Goal: Information Seeking & Learning: Compare options

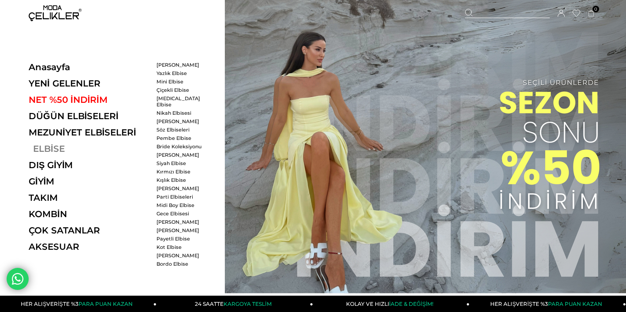
click at [51, 152] on link "ELBİSE" at bounding box center [89, 148] width 121 height 11
click at [61, 149] on link "ELBİSE" at bounding box center [89, 148] width 121 height 11
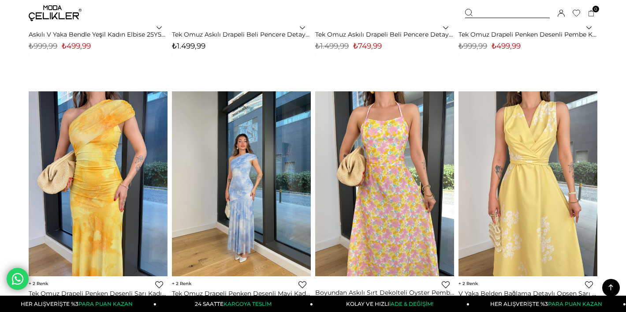
scroll to position [4940, 0]
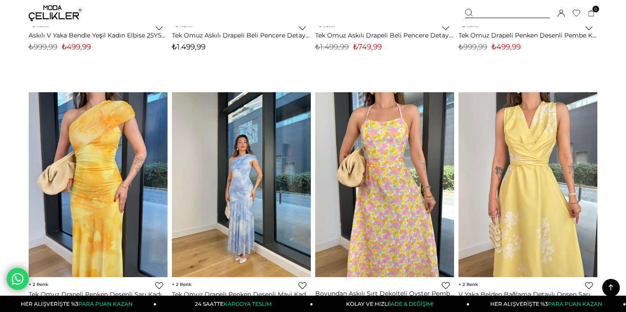
click at [478, 11] on div at bounding box center [507, 13] width 85 height 9
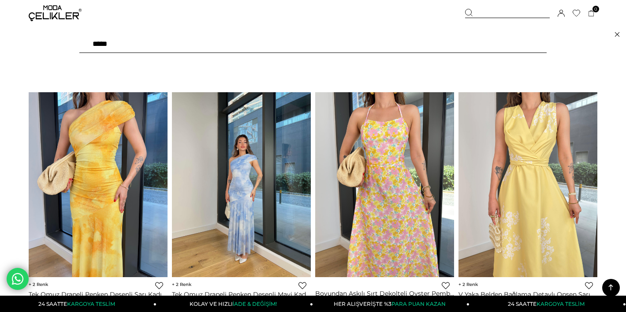
click at [468, 11] on icon at bounding box center [469, 13] width 8 height 8
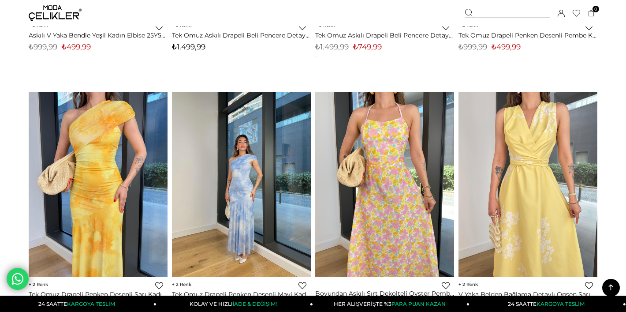
click at [483, 9] on div at bounding box center [507, 13] width 85 height 9
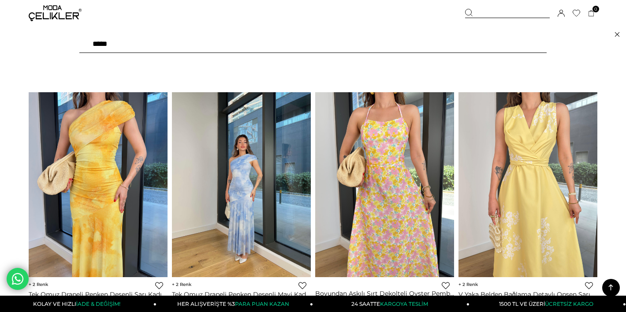
click at [496, 12] on div at bounding box center [507, 13] width 85 height 9
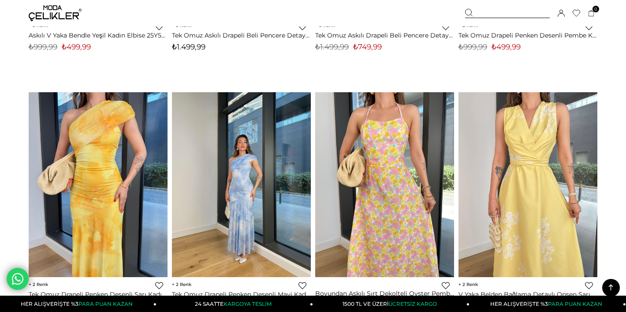
click at [528, 9] on div at bounding box center [507, 13] width 85 height 9
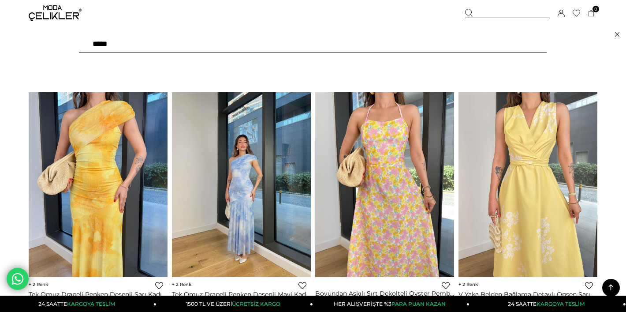
click at [490, 10] on div at bounding box center [507, 13] width 85 height 9
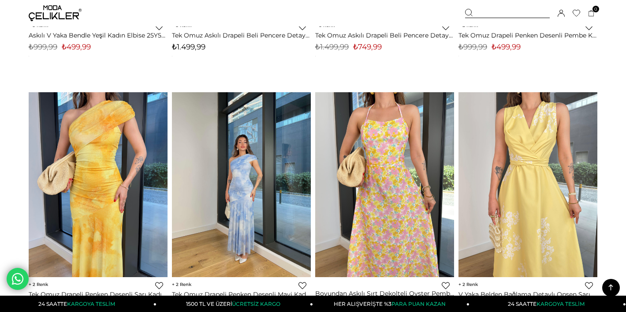
click at [468, 11] on icon at bounding box center [469, 13] width 8 height 8
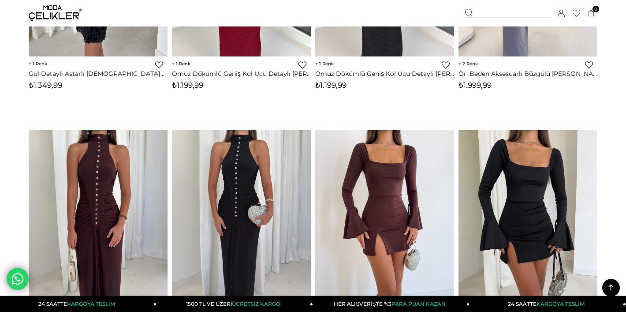
scroll to position [0, 0]
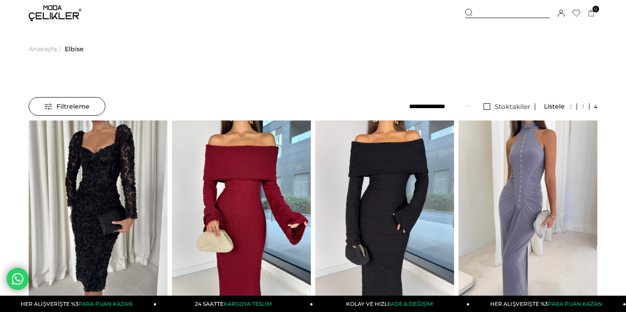
click at [495, 11] on div at bounding box center [507, 13] width 85 height 9
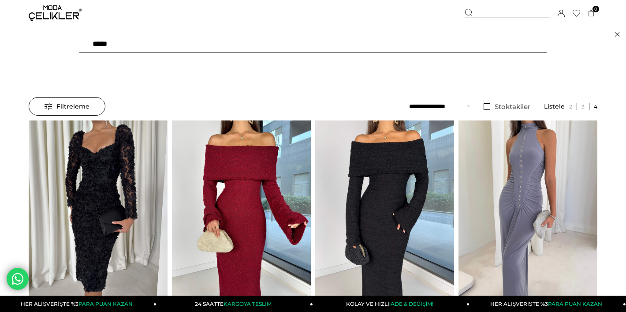
click at [467, 15] on icon at bounding box center [469, 13] width 8 height 8
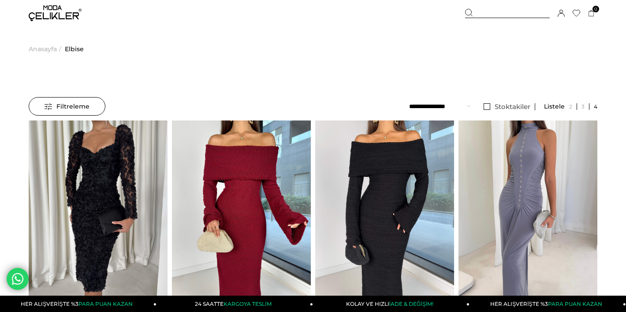
click at [467, 15] on icon at bounding box center [469, 13] width 8 height 8
click at [46, 48] on span "Anasayfa" at bounding box center [43, 48] width 28 height 45
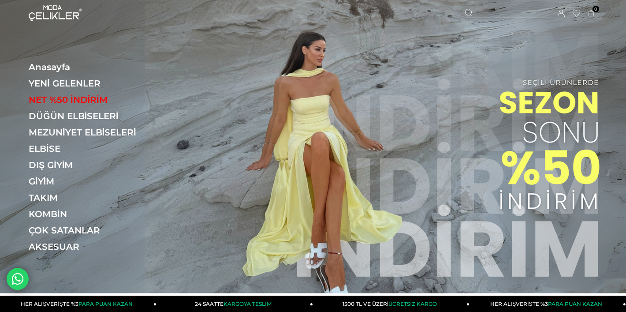
click at [483, 12] on div at bounding box center [507, 13] width 85 height 9
click at [481, 11] on div at bounding box center [507, 13] width 85 height 9
click at [469, 11] on icon at bounding box center [469, 13] width 8 height 8
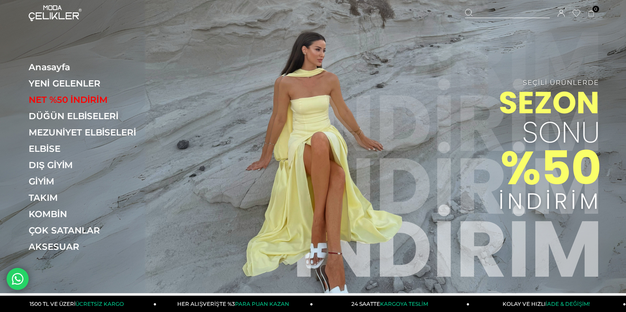
click at [469, 11] on icon at bounding box center [469, 13] width 8 height 8
click at [492, 10] on div at bounding box center [507, 13] width 85 height 9
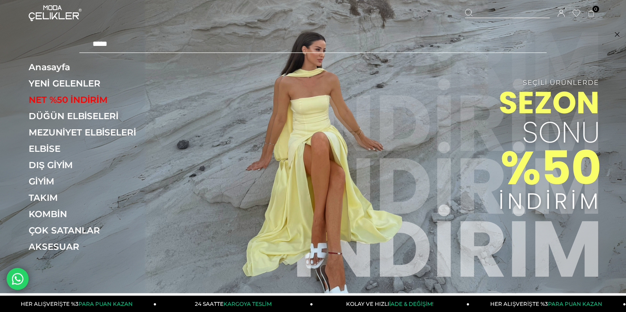
click at [319, 43] on input "text" at bounding box center [312, 44] width 467 height 18
paste input "******"
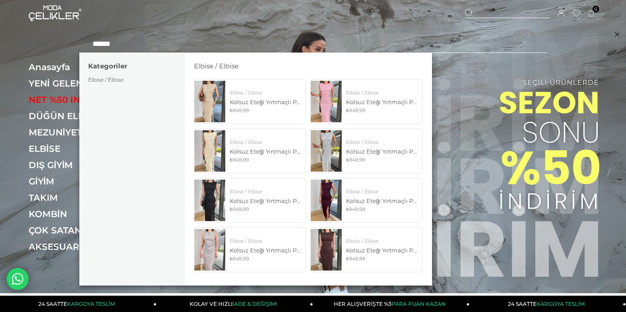
type input "******"
click at [500, 208] on img at bounding box center [313, 146] width 626 height 293
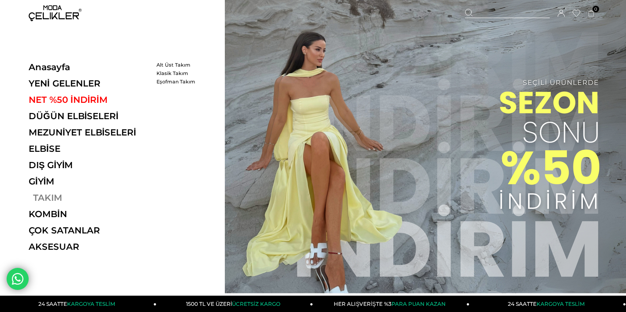
click at [48, 201] on link "TAKIM" at bounding box center [89, 197] width 121 height 11
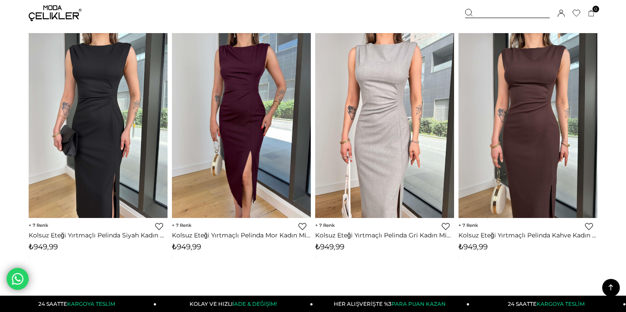
scroll to position [341, 0]
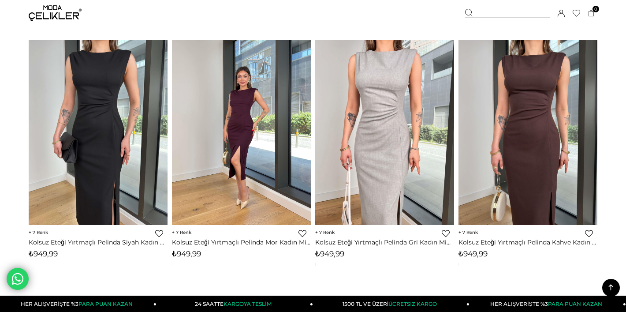
click at [260, 186] on img at bounding box center [241, 132] width 139 height 185
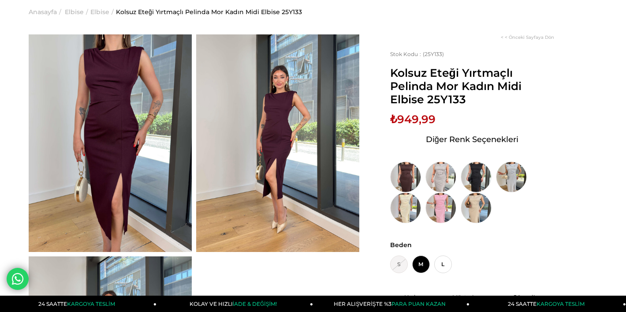
scroll to position [36, 0]
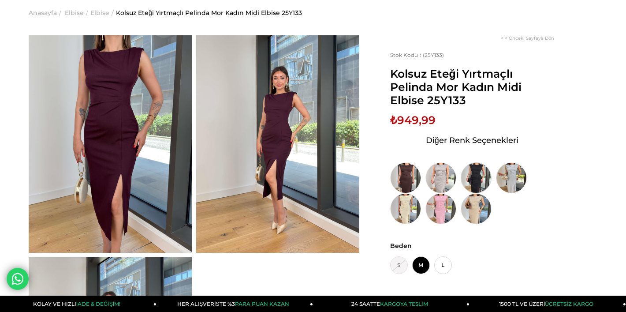
click at [477, 173] on img at bounding box center [476, 177] width 31 height 31
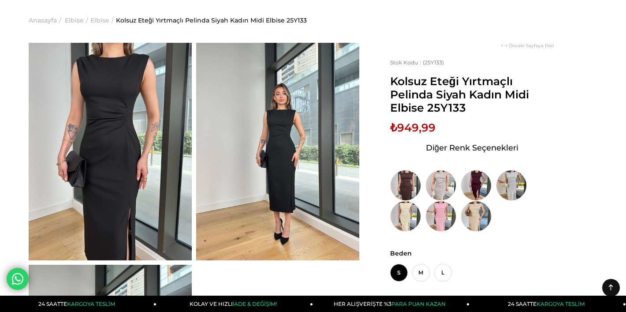
scroll to position [4, 0]
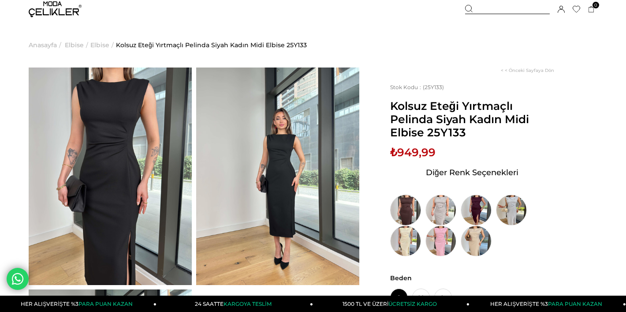
click at [401, 205] on img at bounding box center [405, 209] width 31 height 31
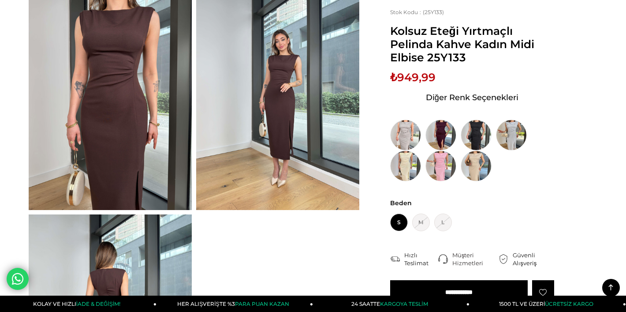
scroll to position [76, 0]
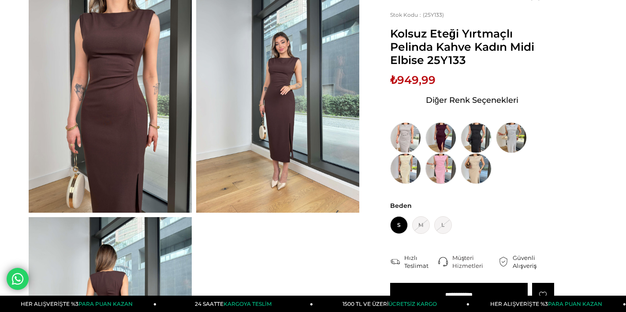
click at [436, 169] on img at bounding box center [440, 168] width 31 height 31
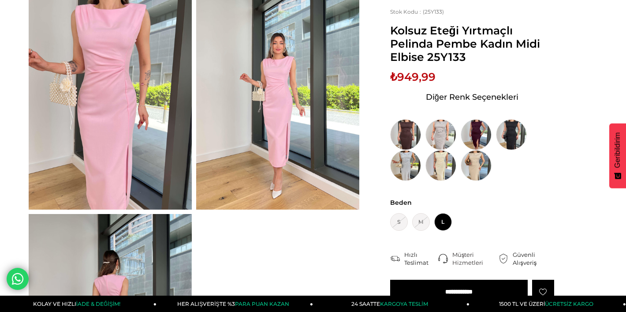
scroll to position [81, 0]
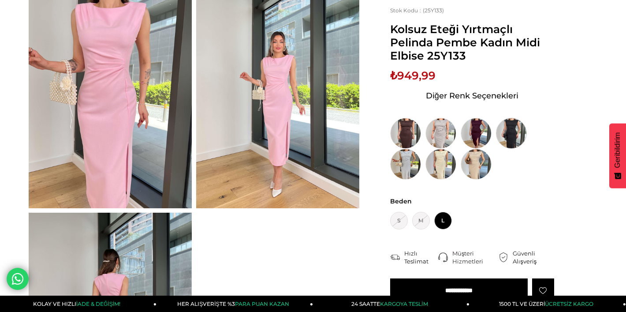
click at [505, 132] on img at bounding box center [511, 133] width 31 height 31
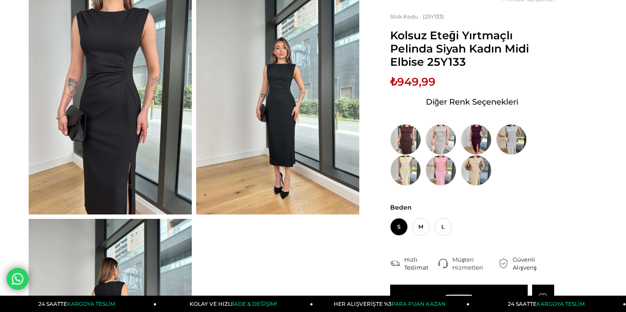
scroll to position [75, 0]
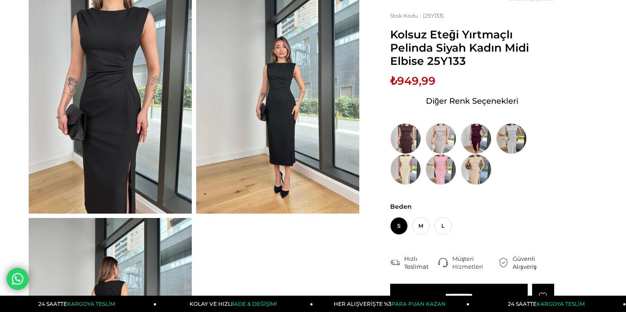
click at [358, 214] on div at bounding box center [193, 217] width 335 height 443
click at [477, 141] on img at bounding box center [476, 138] width 31 height 31
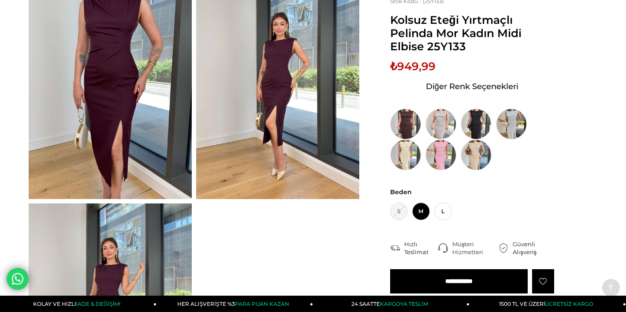
scroll to position [90, 0]
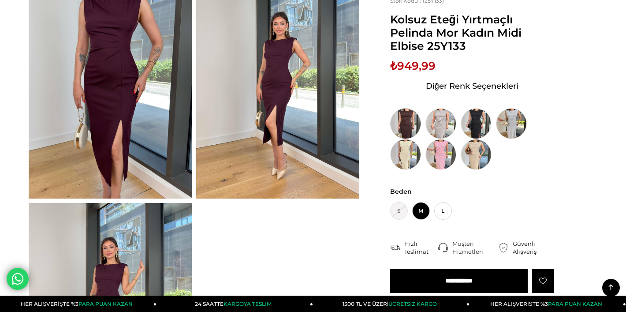
click at [408, 121] on img at bounding box center [405, 123] width 31 height 31
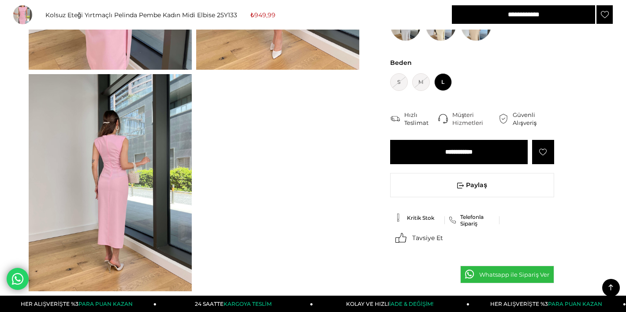
scroll to position [81, 0]
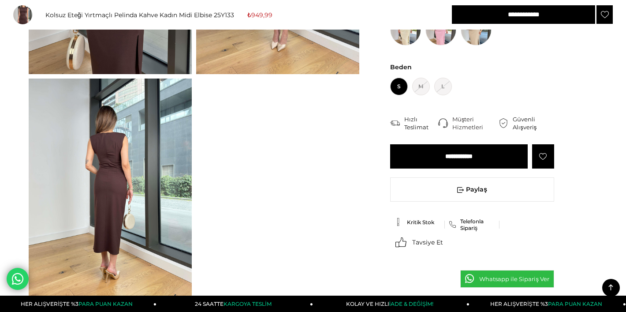
scroll to position [76, 0]
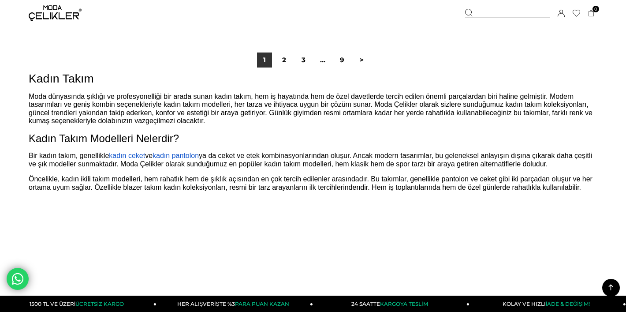
scroll to position [5263, 0]
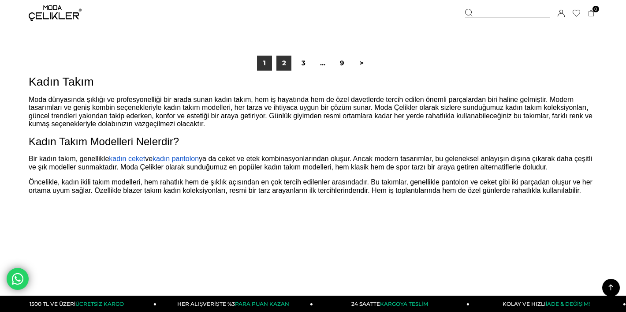
click at [282, 71] on link "2" at bounding box center [283, 63] width 15 height 15
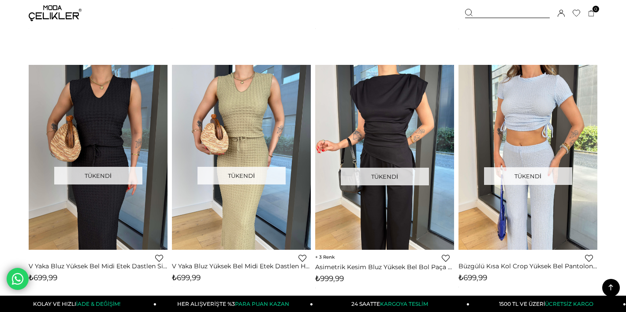
scroll to position [844, 0]
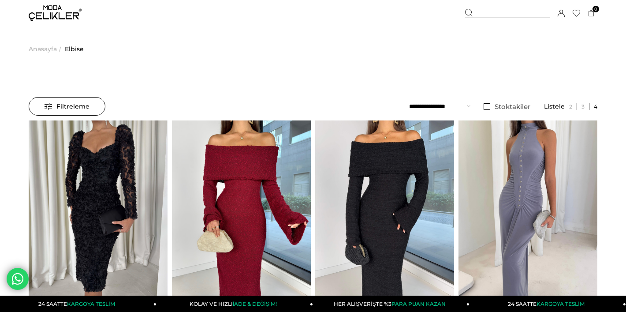
click at [479, 14] on div at bounding box center [507, 13] width 85 height 9
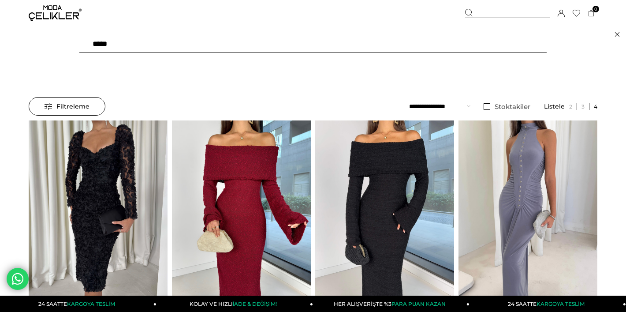
click at [376, 45] on input "text" at bounding box center [312, 44] width 467 height 18
paste input "******"
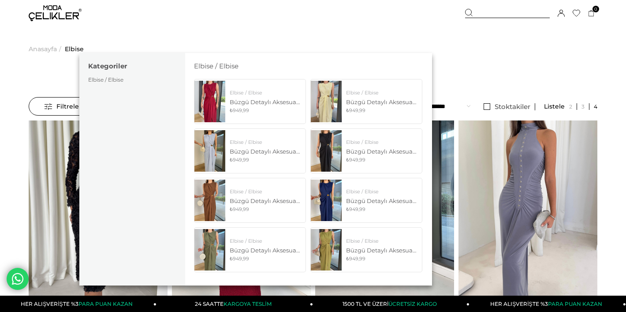
type input "******"
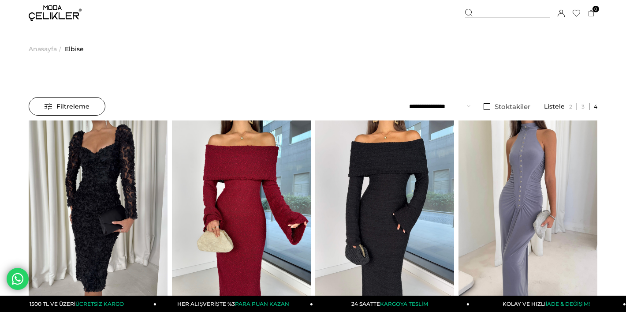
click at [476, 12] on div at bounding box center [507, 13] width 85 height 9
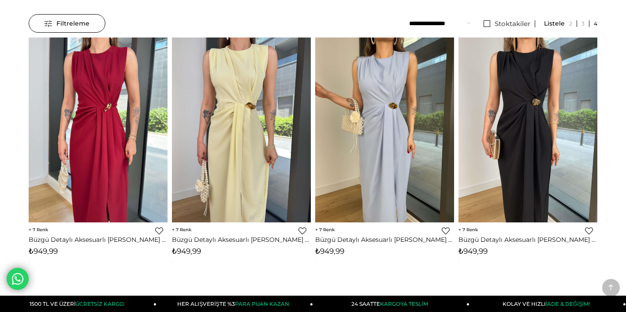
scroll to position [82, 0]
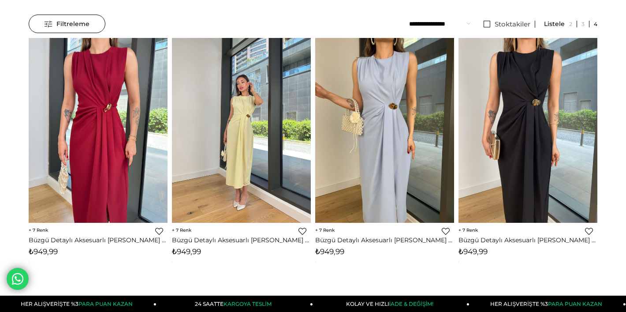
click at [260, 118] on img at bounding box center [241, 130] width 139 height 185
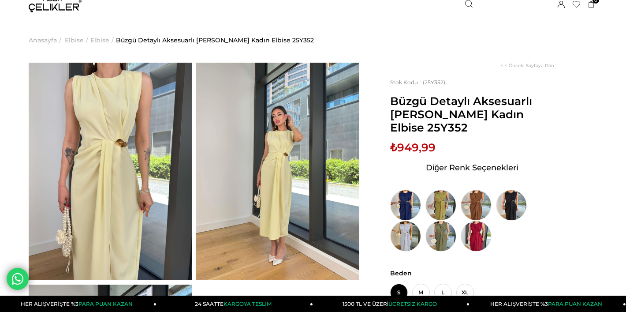
scroll to position [5, 0]
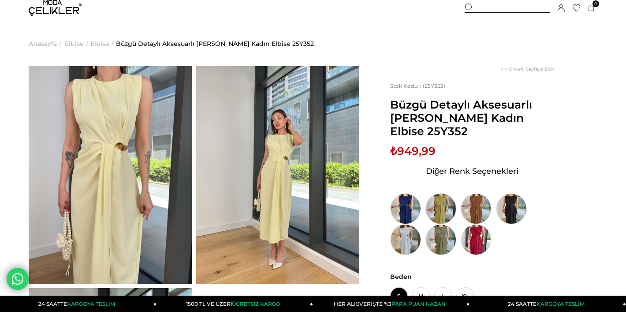
click at [446, 206] on img at bounding box center [440, 208] width 31 height 31
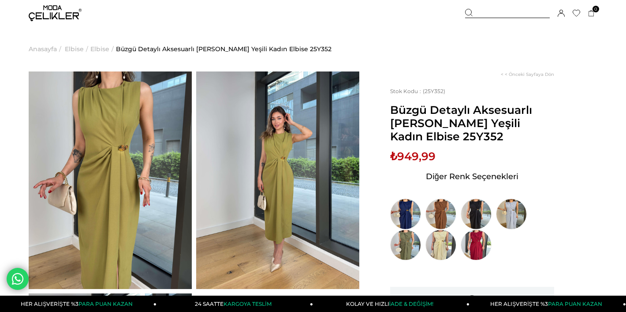
click at [443, 205] on img at bounding box center [440, 213] width 31 height 31
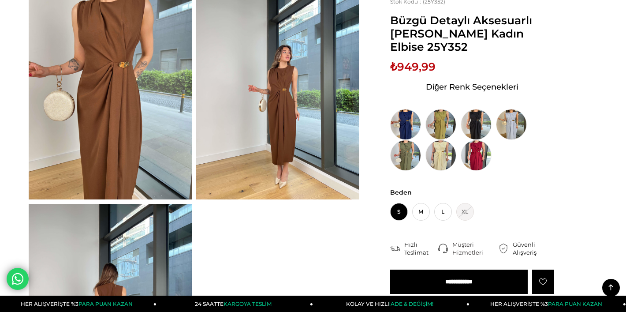
scroll to position [89, 0]
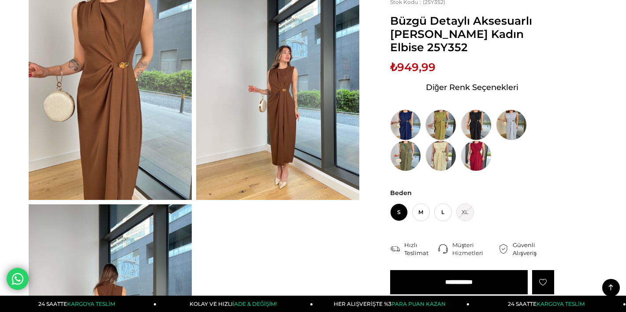
click at [442, 124] on img at bounding box center [440, 124] width 31 height 31
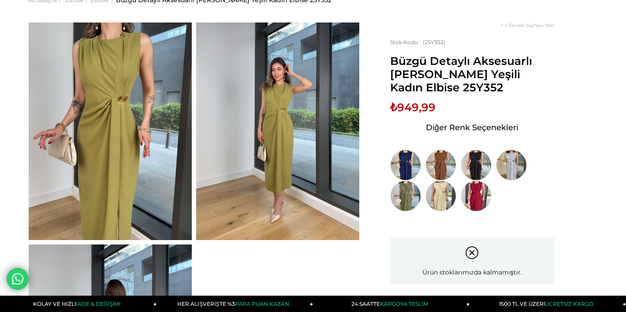
scroll to position [48, 0]
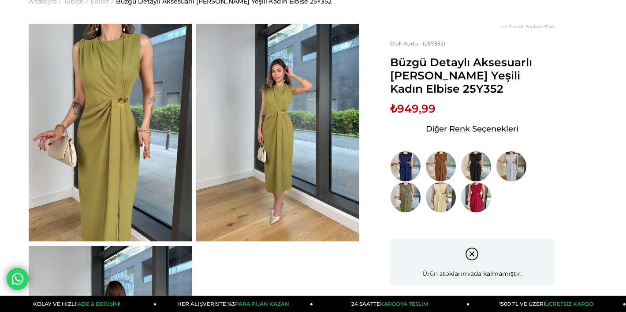
click at [280, 121] on img at bounding box center [277, 132] width 163 height 217
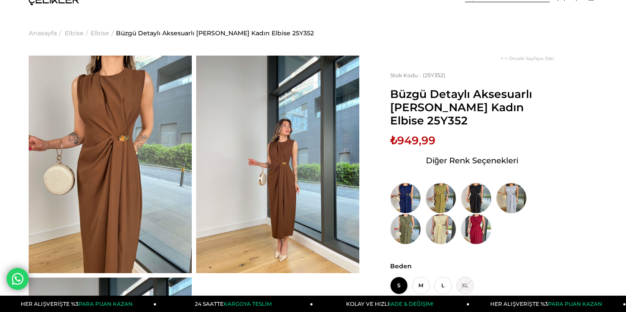
scroll to position [15, 0]
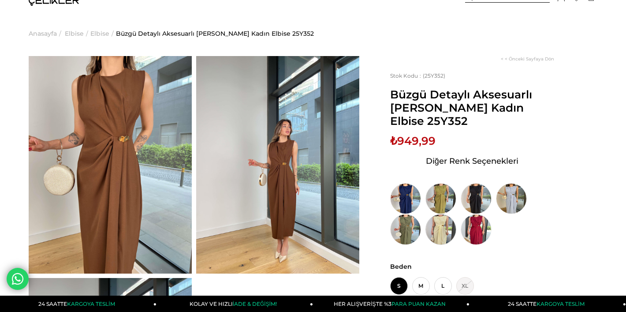
click at [445, 219] on img at bounding box center [440, 229] width 31 height 31
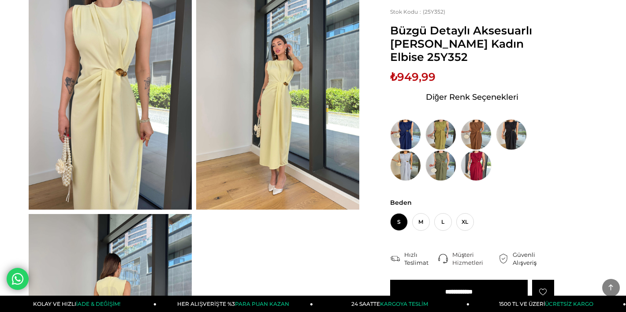
scroll to position [78, 0]
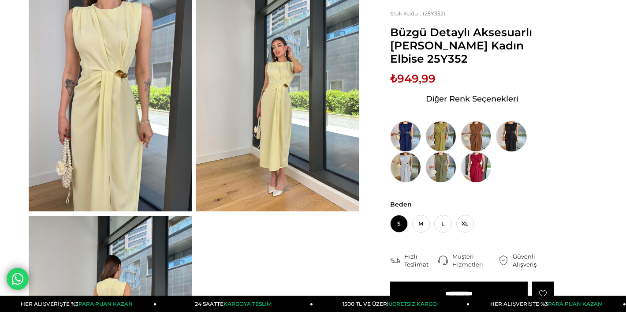
click at [508, 132] on img at bounding box center [511, 136] width 31 height 31
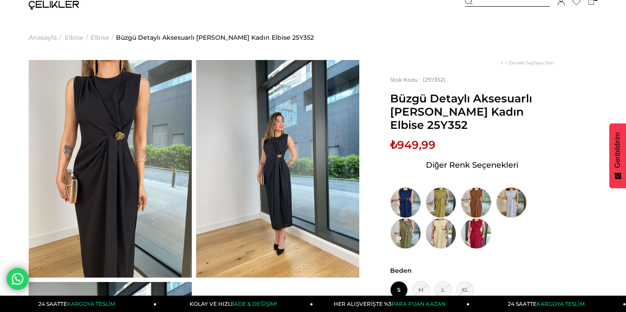
scroll to position [9, 0]
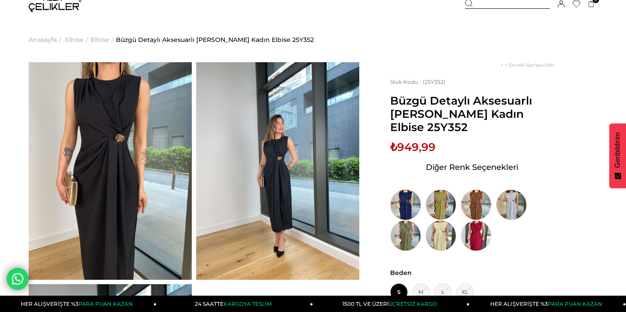
click at [405, 192] on img at bounding box center [405, 204] width 31 height 31
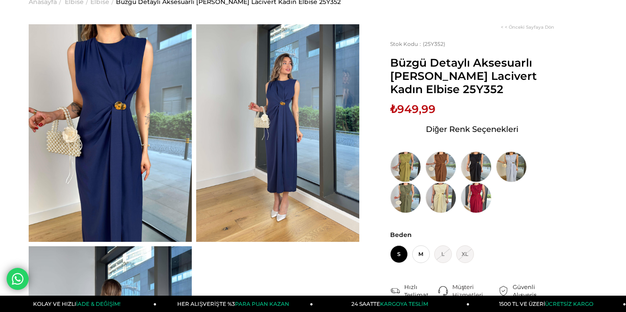
scroll to position [42, 0]
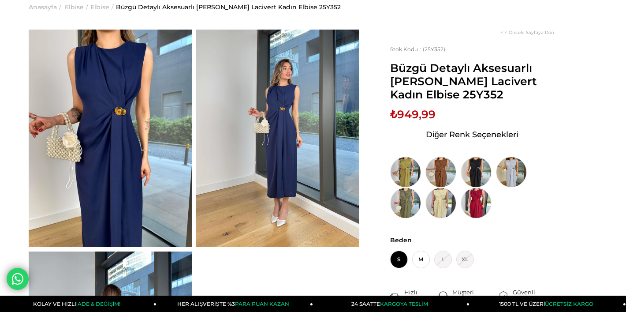
click at [287, 128] on img at bounding box center [277, 138] width 163 height 217
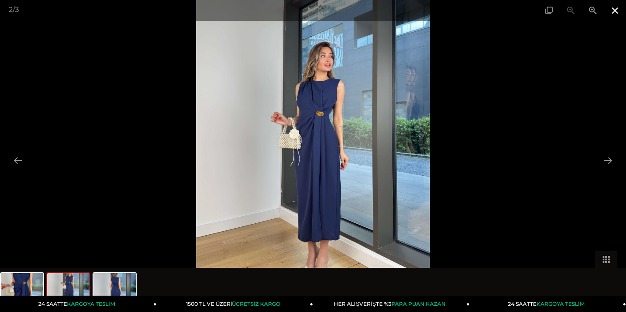
click at [617, 11] on span at bounding box center [615, 10] width 22 height 21
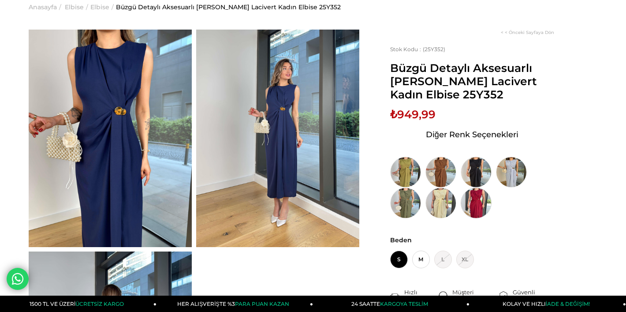
click at [480, 205] on img at bounding box center [476, 202] width 31 height 31
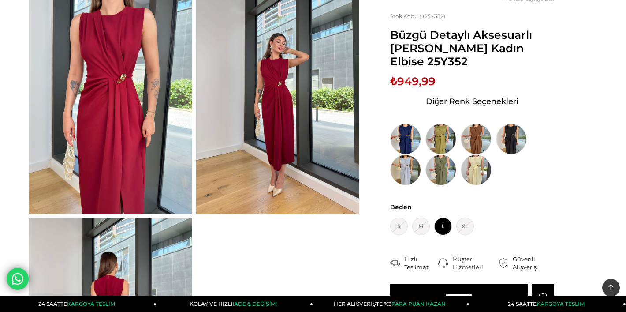
scroll to position [69, 0]
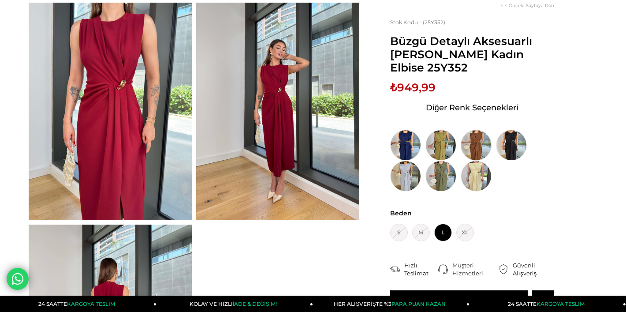
click at [483, 137] on img at bounding box center [476, 145] width 31 height 31
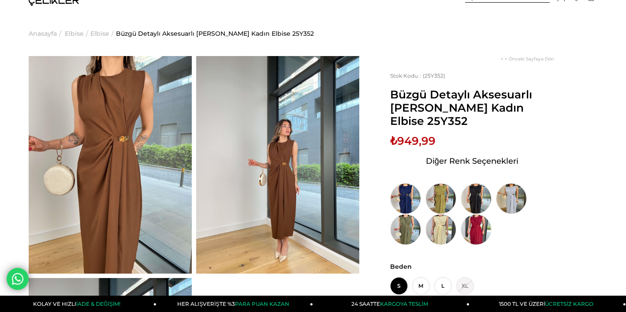
scroll to position [12, 0]
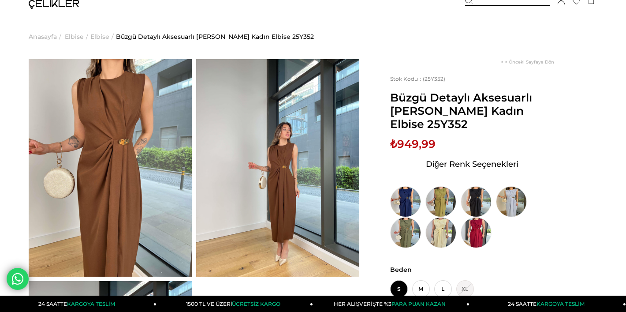
click at [286, 176] on img at bounding box center [277, 167] width 163 height 217
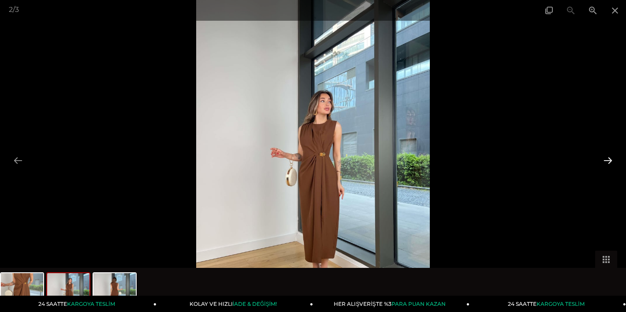
click at [606, 160] on button at bounding box center [607, 160] width 19 height 17
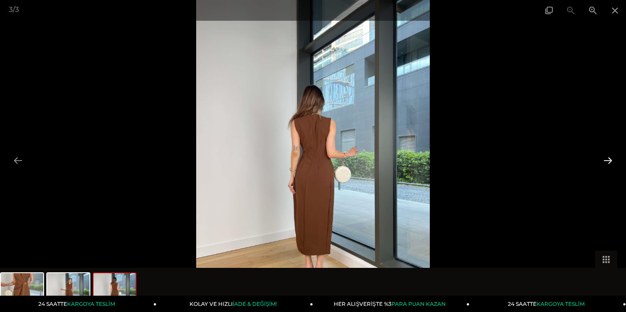
click at [606, 160] on button at bounding box center [607, 160] width 19 height 17
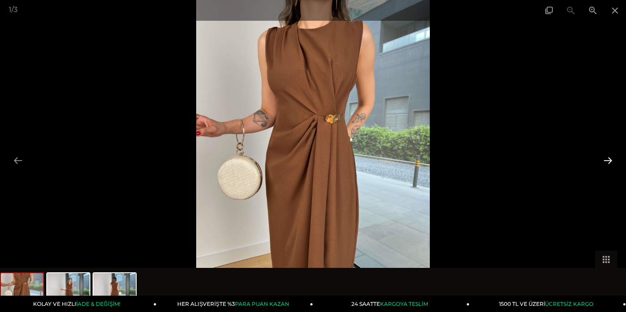
click at [606, 160] on button at bounding box center [607, 160] width 19 height 17
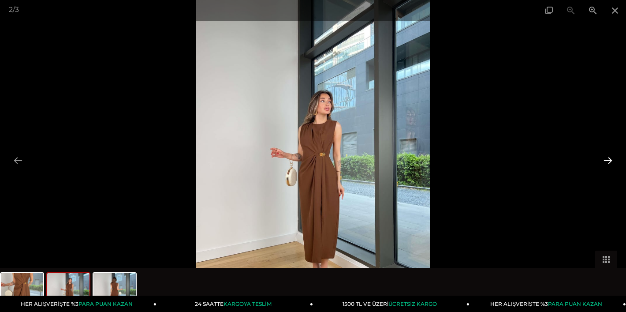
click at [606, 160] on button at bounding box center [607, 160] width 19 height 17
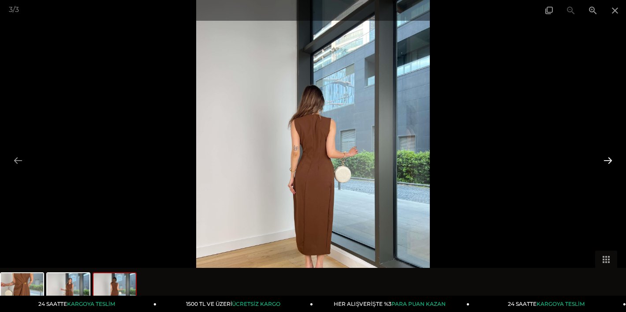
click at [606, 160] on button at bounding box center [607, 160] width 19 height 17
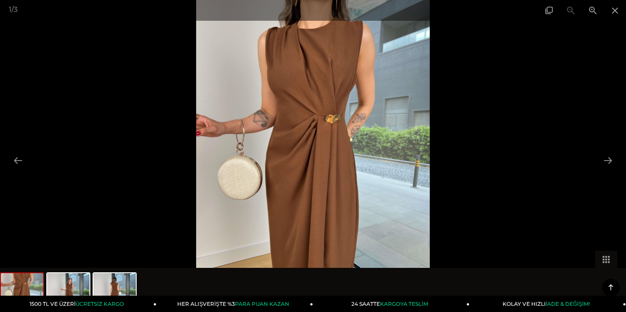
scroll to position [127, 0]
click at [611, 160] on button at bounding box center [607, 160] width 19 height 17
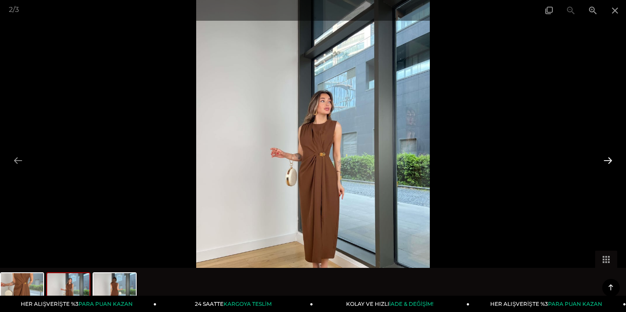
click at [611, 160] on button at bounding box center [607, 160] width 19 height 17
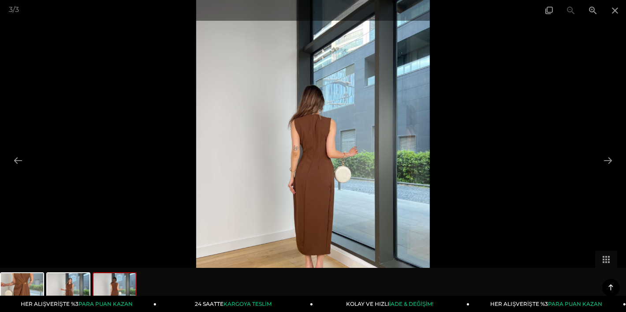
scroll to position [231, 0]
click at [617, 10] on span at bounding box center [615, 10] width 22 height 21
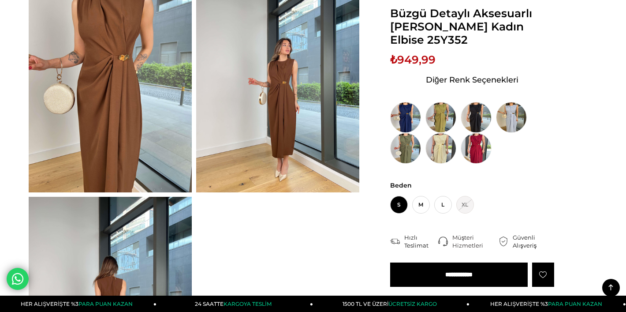
scroll to position [94, 0]
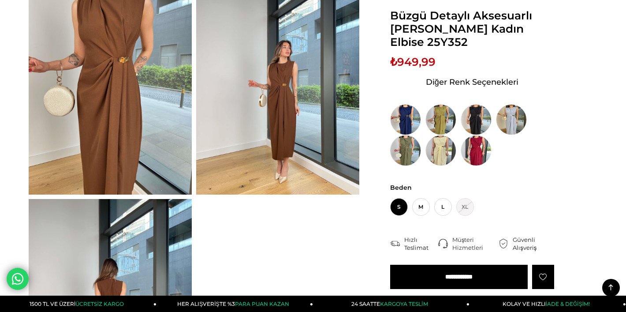
click at [406, 146] on img at bounding box center [405, 150] width 31 height 31
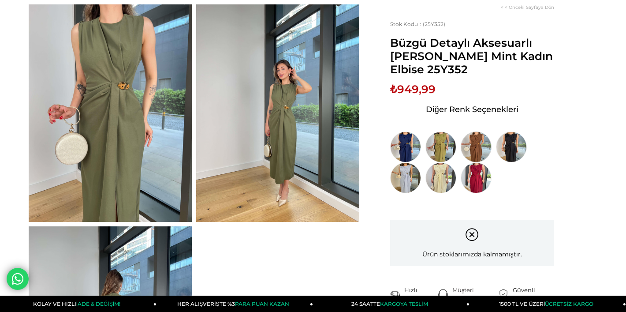
scroll to position [65, 0]
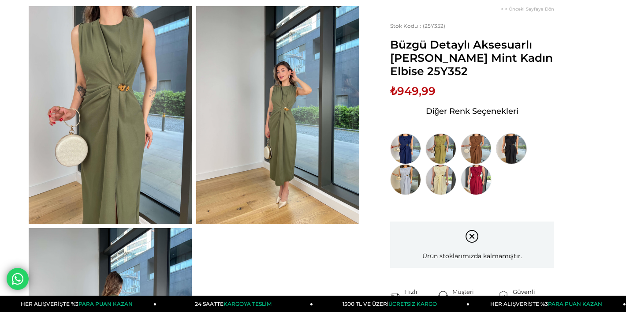
click at [508, 148] on img at bounding box center [511, 148] width 31 height 31
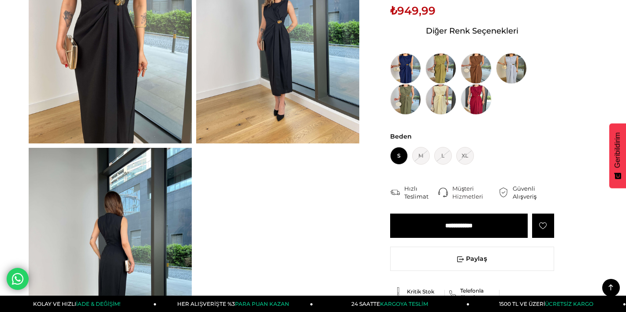
scroll to position [90, 0]
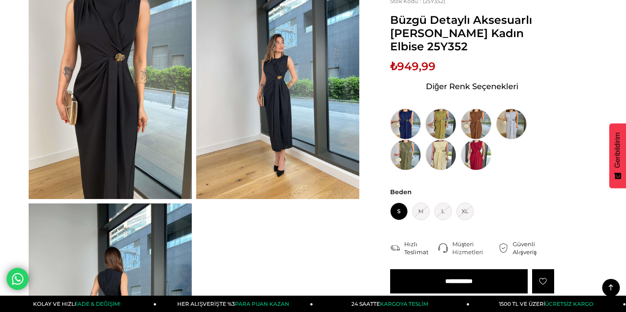
click at [442, 120] on img at bounding box center [440, 123] width 31 height 31
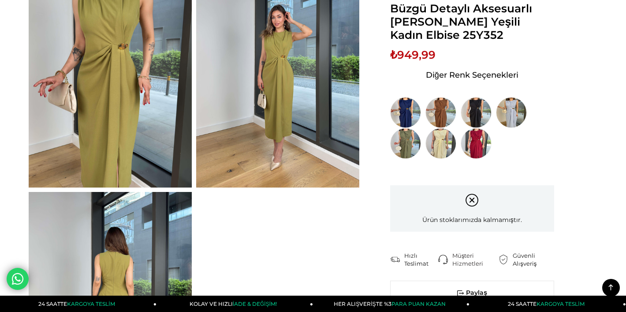
scroll to position [97, 0]
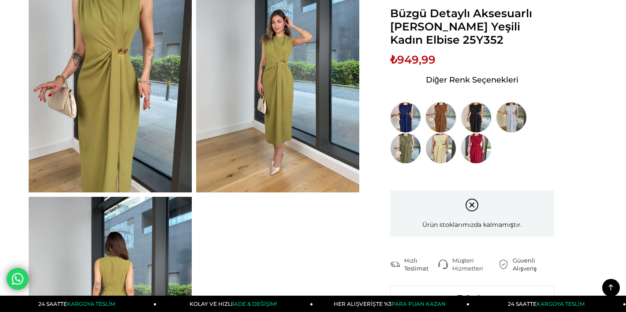
click at [440, 120] on img at bounding box center [440, 117] width 31 height 31
